Goal: Information Seeking & Learning: Learn about a topic

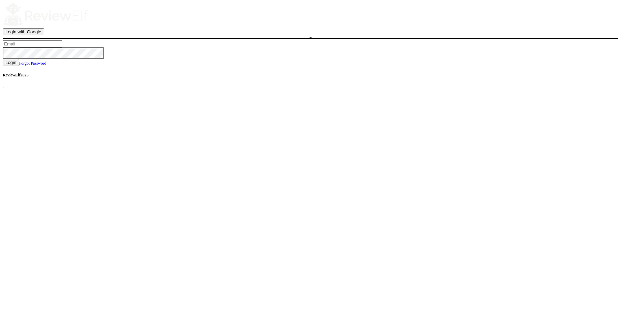
type input "charles.johnson@reviewinsights.org"
click at [16, 65] on span "Login" at bounding box center [10, 62] width 11 height 5
click at [258, 71] on div "Login with Google or charles.johnson@reviewinsights.org Email or password is in…" at bounding box center [310, 37] width 615 height 68
click at [16, 70] on span "Login" at bounding box center [10, 67] width 11 height 5
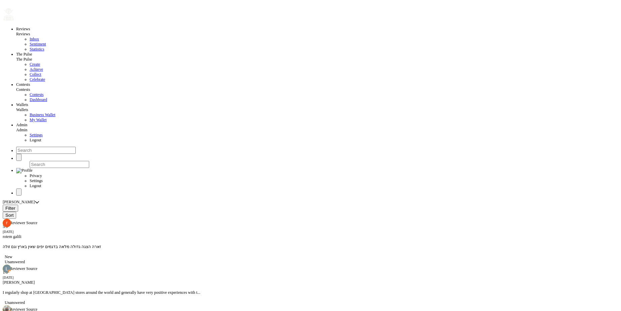
click at [30, 46] on span "Sentiment" at bounding box center [38, 44] width 16 height 5
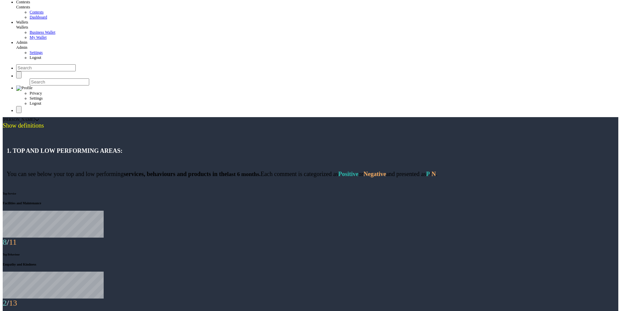
scroll to position [87, 0]
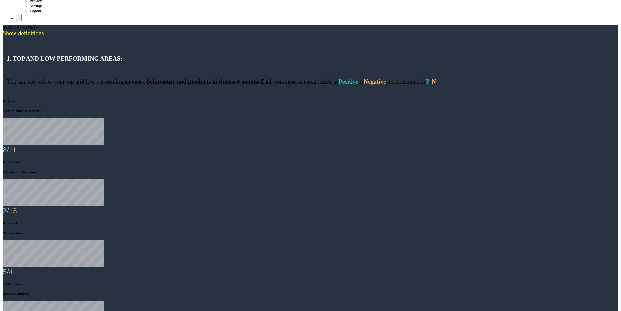
scroll to position [175, 0]
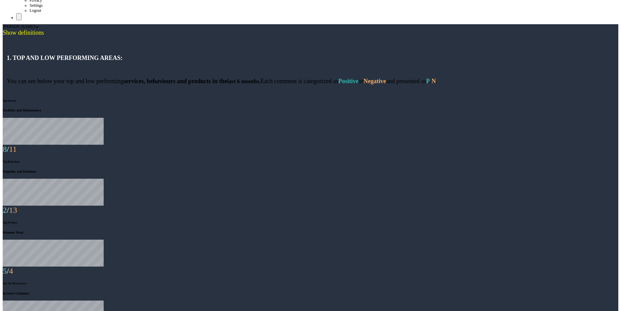
drag, startPoint x: 83, startPoint y: 128, endPoint x: 109, endPoint y: 129, distance: 25.3
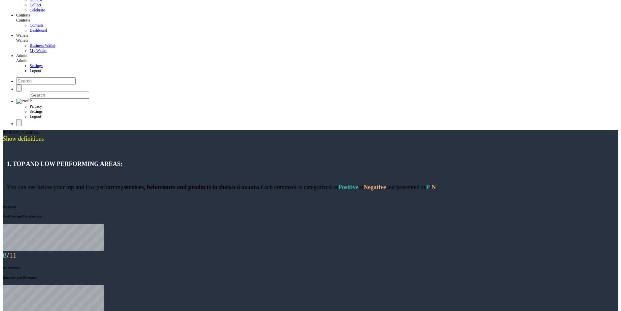
scroll to position [95, 0]
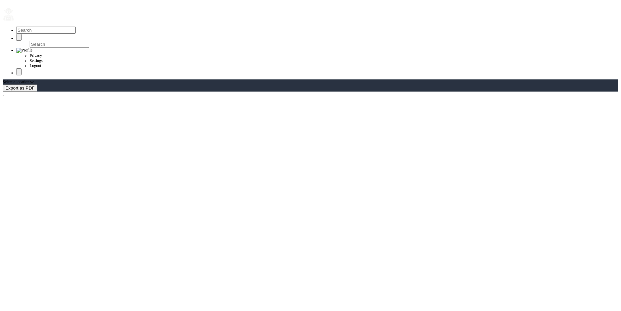
scroll to position [5, 0]
click at [20, 27] on div at bounding box center [310, 27] width 615 height 0
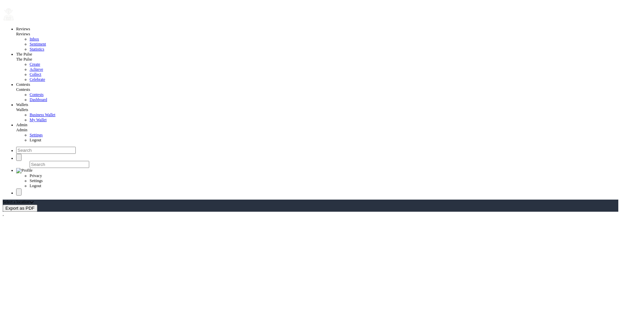
click at [30, 41] on span "Inbox" at bounding box center [34, 39] width 9 height 5
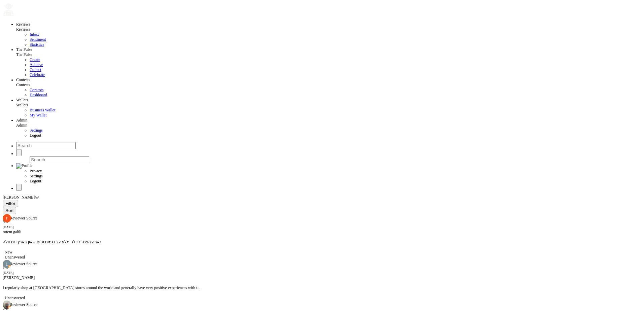
click at [30, 42] on span "Sentiment" at bounding box center [38, 39] width 16 height 5
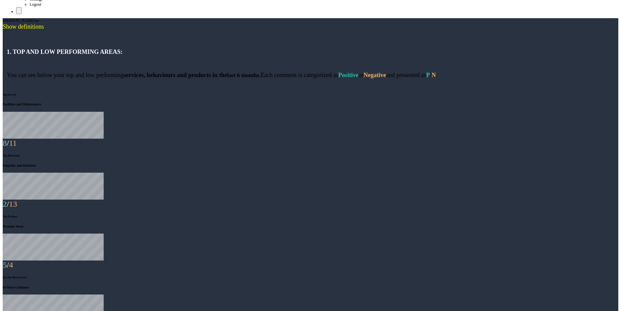
scroll to position [181, 0]
drag, startPoint x: 85, startPoint y: 122, endPoint x: 131, endPoint y: 119, distance: 45.8
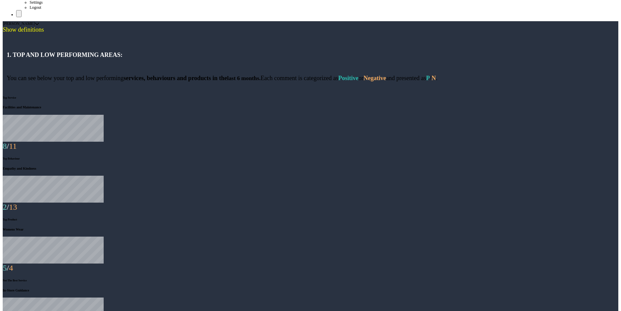
scroll to position [127, 0]
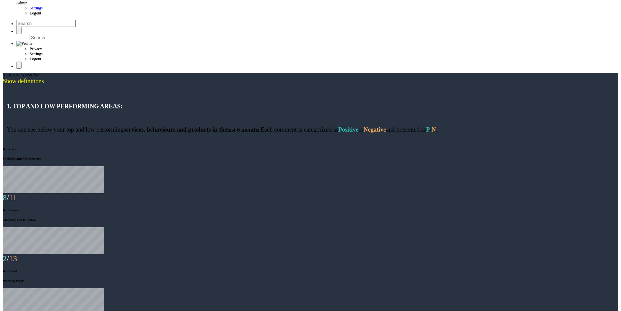
drag, startPoint x: 121, startPoint y: 177, endPoint x: 109, endPoint y: 179, distance: 11.9
drag, startPoint x: 131, startPoint y: 176, endPoint x: 89, endPoint y: 175, distance: 42.1
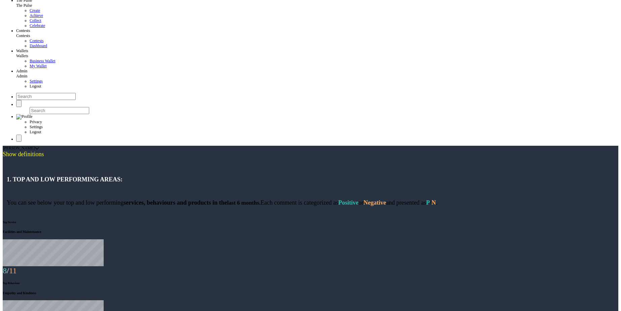
scroll to position [0, 0]
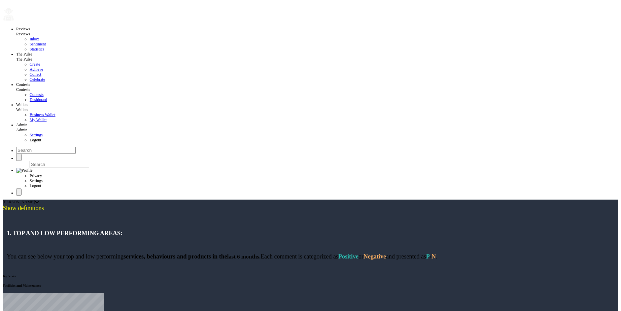
click at [35, 200] on div "[PERSON_NAME]" at bounding box center [19, 202] width 32 height 5
click at [35, 45] on input "checkbox" at bounding box center [33, 42] width 4 height 4
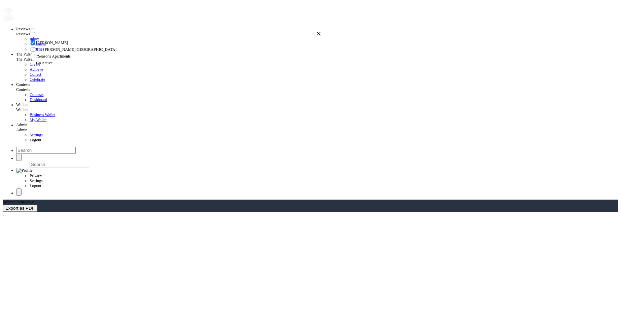
checkbox input "false"
click at [35, 51] on input "checkbox" at bounding box center [33, 49] width 4 height 4
checkbox input "true"
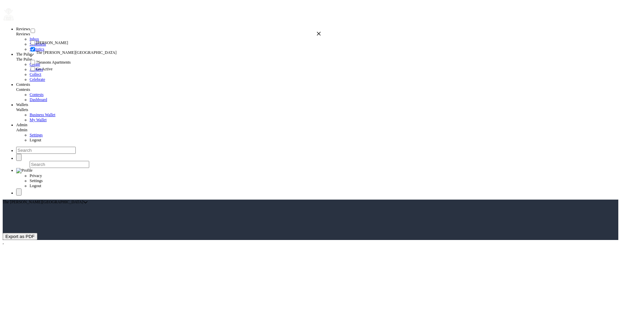
click at [317, 34] on icon "button" at bounding box center [319, 34] width 4 height 4
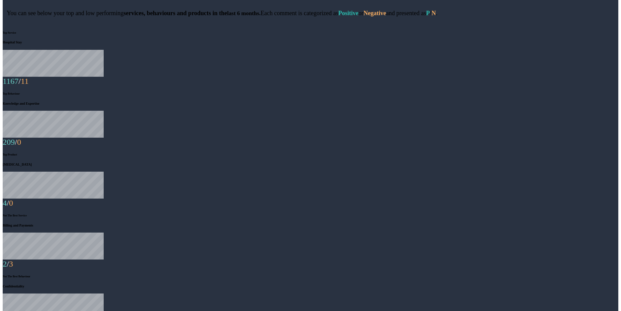
scroll to position [235, 0]
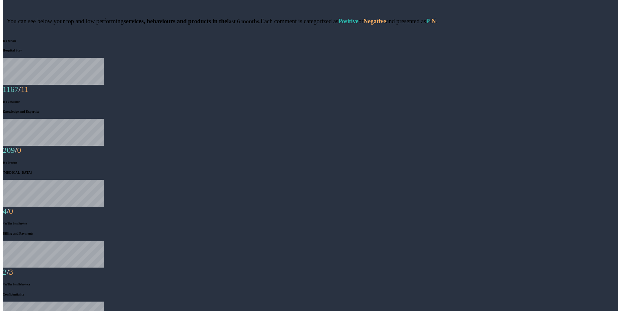
drag, startPoint x: 83, startPoint y: 68, endPoint x: 40, endPoint y: 72, distance: 43.3
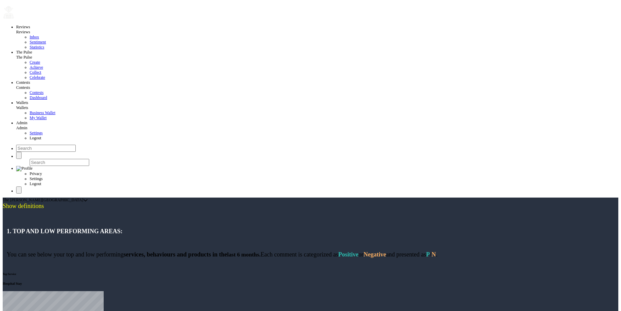
scroll to position [0, 0]
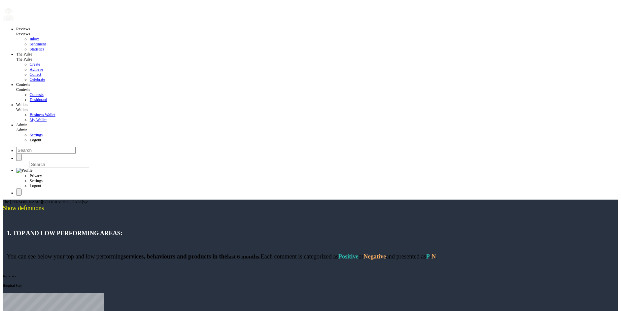
click at [30, 41] on span "Inbox" at bounding box center [34, 39] width 9 height 5
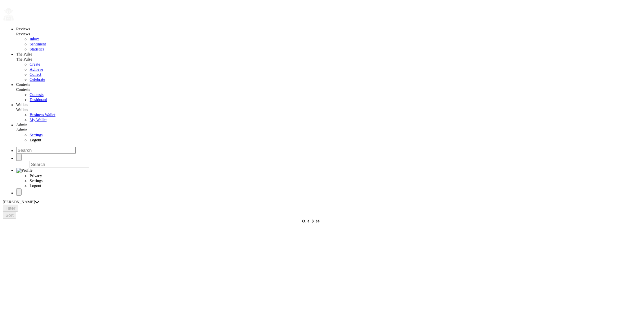
click at [75, 200] on div "[PERSON_NAME]" at bounding box center [310, 202] width 615 height 5
click at [50, 200] on div "[PERSON_NAME]" at bounding box center [310, 202] width 615 height 5
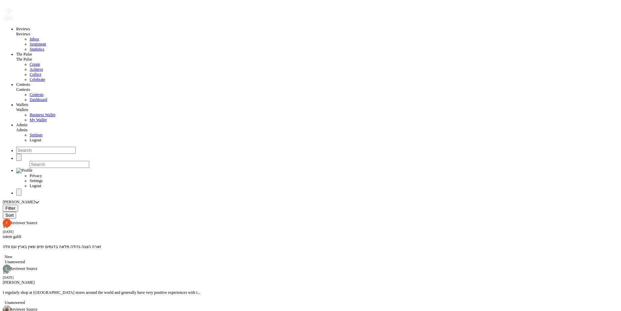
click at [35, 200] on div "[PERSON_NAME]" at bounding box center [19, 202] width 32 height 5
click at [44, 38] on li "The [PERSON_NAME][GEOGRAPHIC_DATA]" at bounding box center [100, 35] width 142 height 5
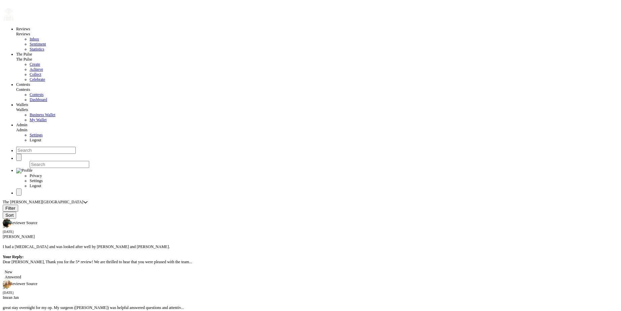
click at [30, 46] on span "Sentiment" at bounding box center [38, 44] width 16 height 5
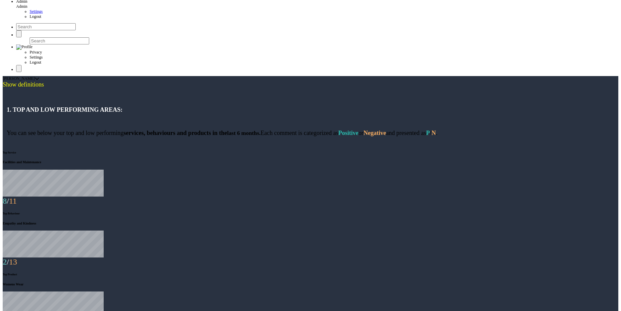
scroll to position [197, 0]
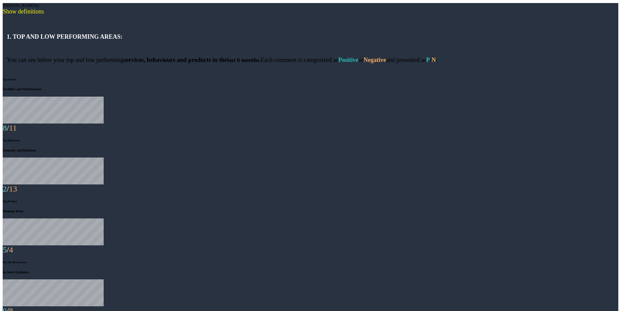
drag, startPoint x: 84, startPoint y: 107, endPoint x: 66, endPoint y: 107, distance: 18.5
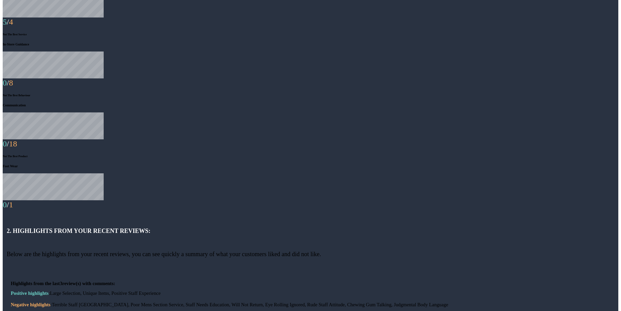
scroll to position [453, 0]
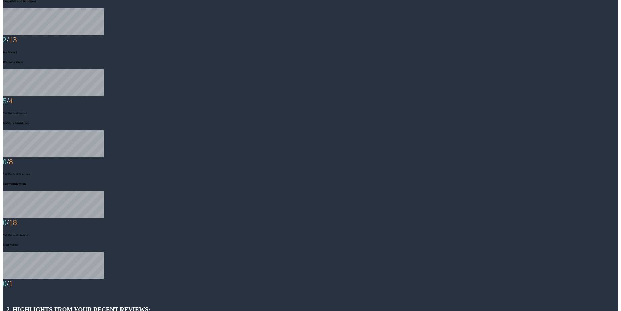
scroll to position [361, 0]
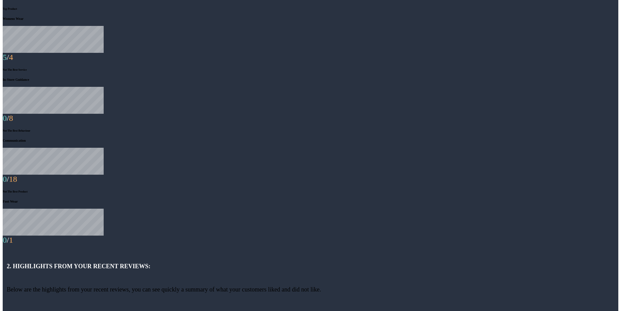
scroll to position [398, 0]
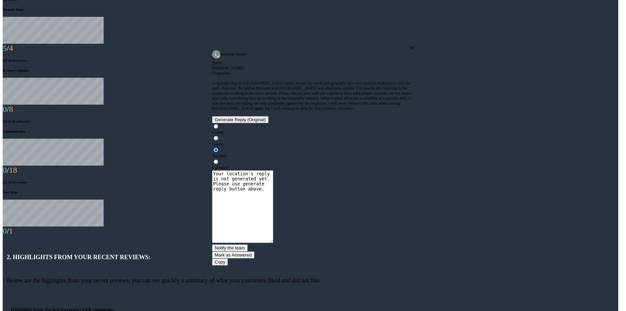
click at [410, 50] on icon "button" at bounding box center [412, 48] width 4 height 4
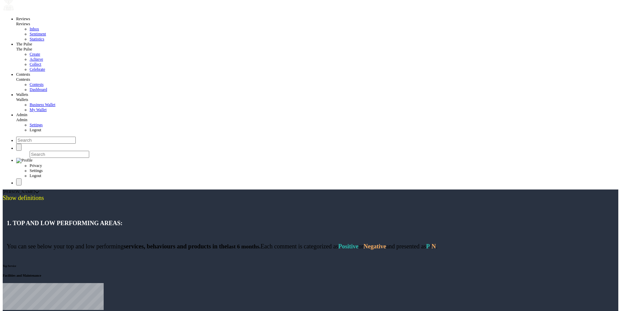
scroll to position [0, 0]
